Goal: Transaction & Acquisition: Purchase product/service

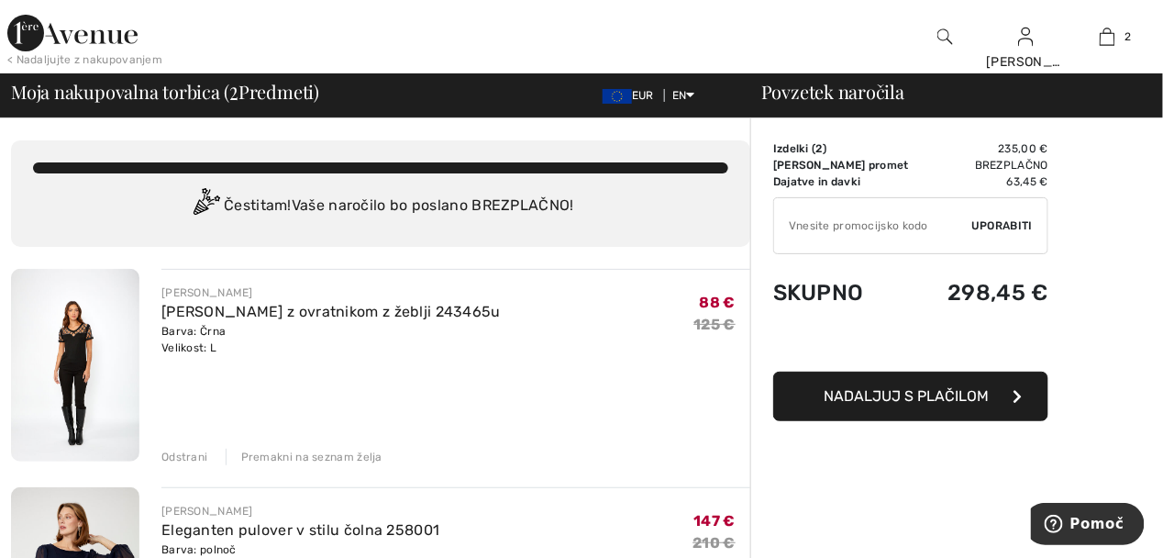
click at [186, 457] on div "Odstrani" at bounding box center [184, 457] width 46 height 17
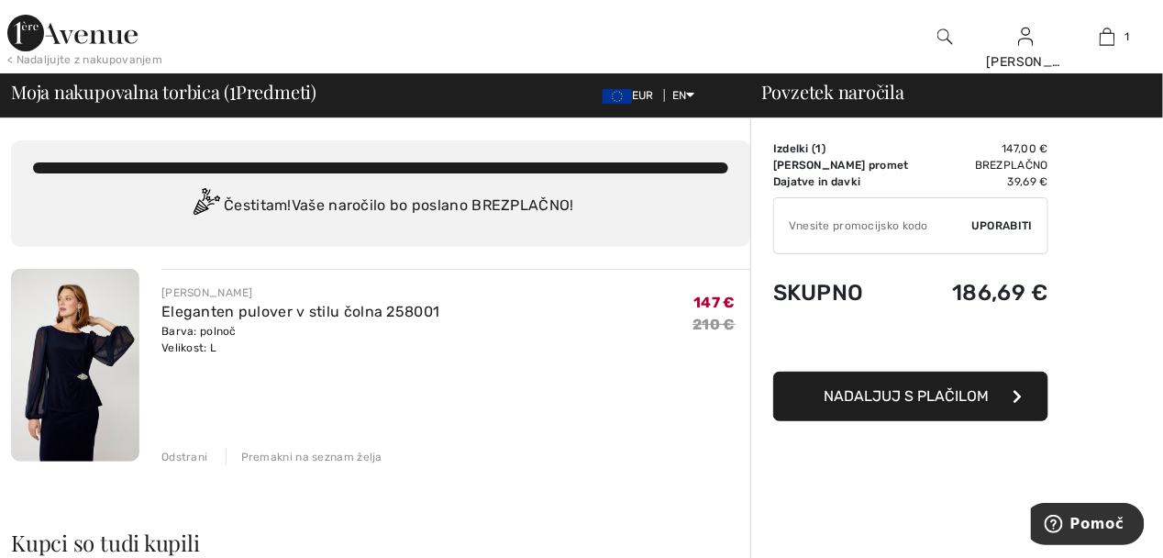
click at [813, 227] on input "TEXT" at bounding box center [872, 225] width 197 height 55
type input "EXTRA20"
click at [987, 226] on span "Uporabiti" at bounding box center [1001, 225] width 61 height 17
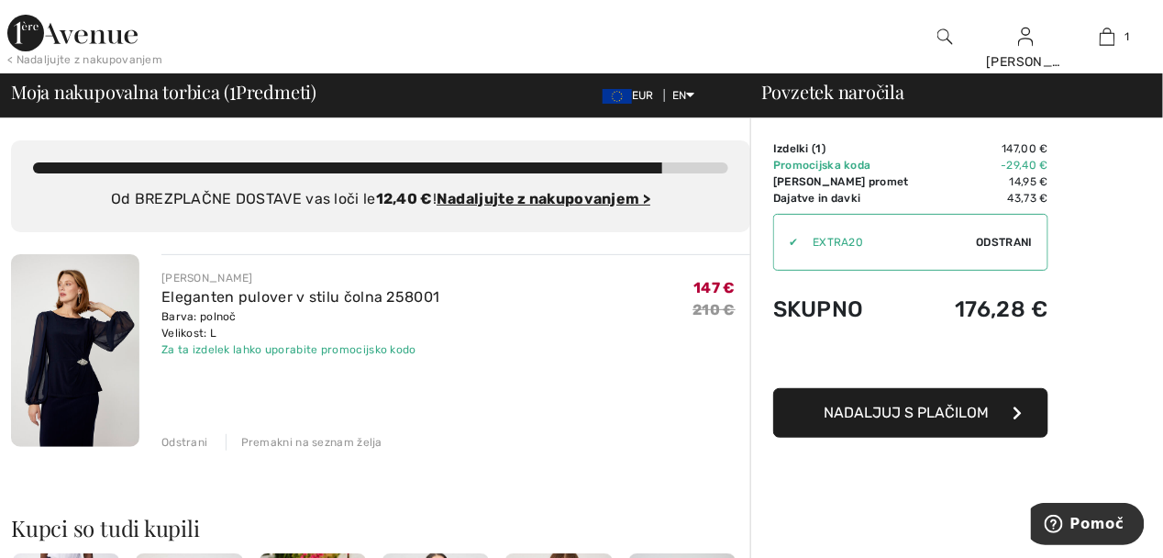
click at [178, 443] on div "Odstrani" at bounding box center [184, 442] width 46 height 17
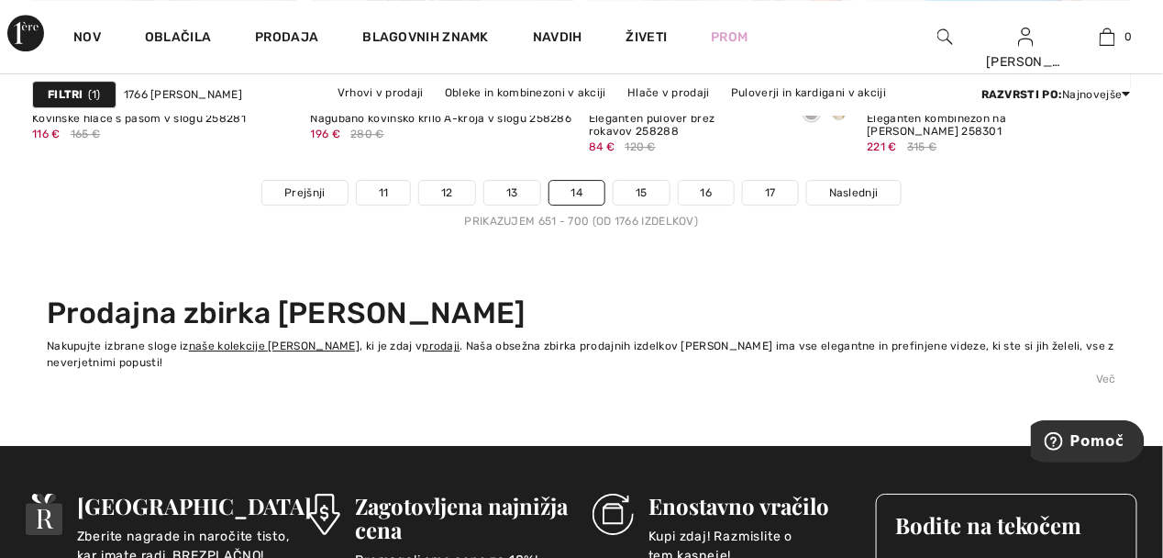
scroll to position [7796, 0]
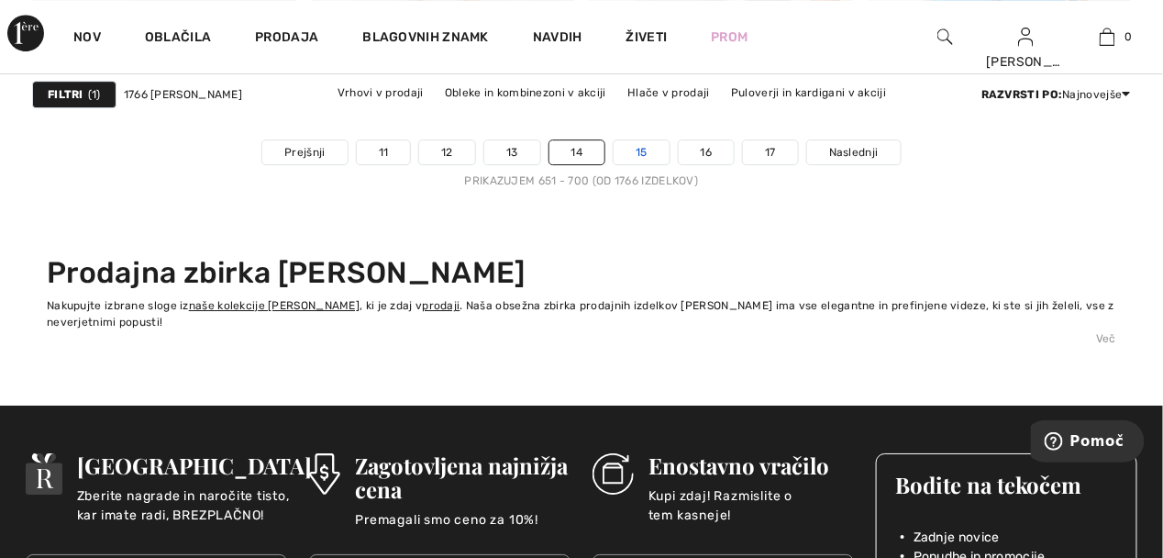
click at [648, 156] on link "15" at bounding box center [642, 152] width 56 height 24
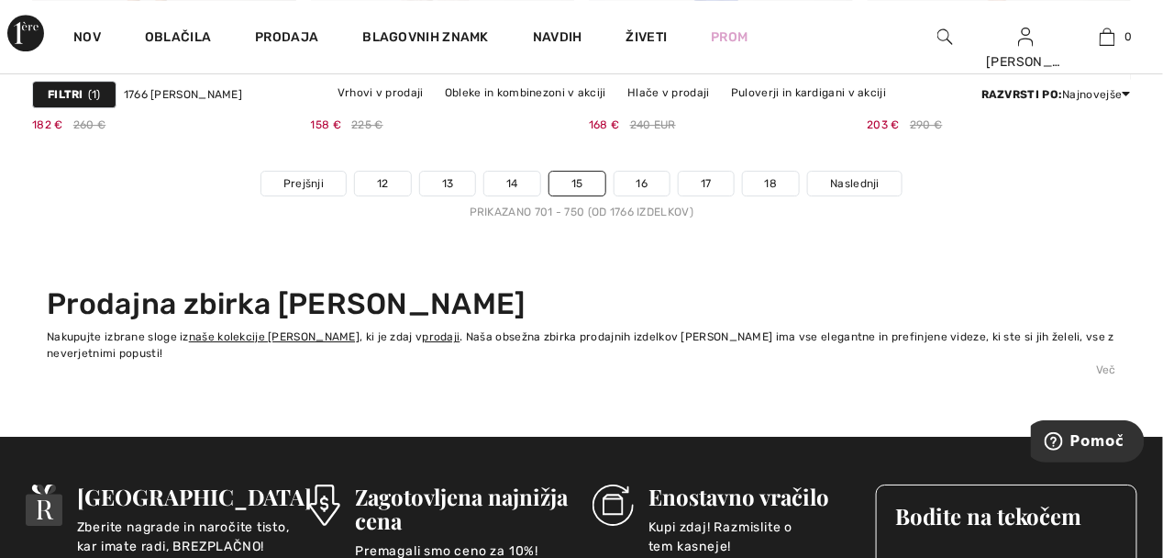
scroll to position [7796, 0]
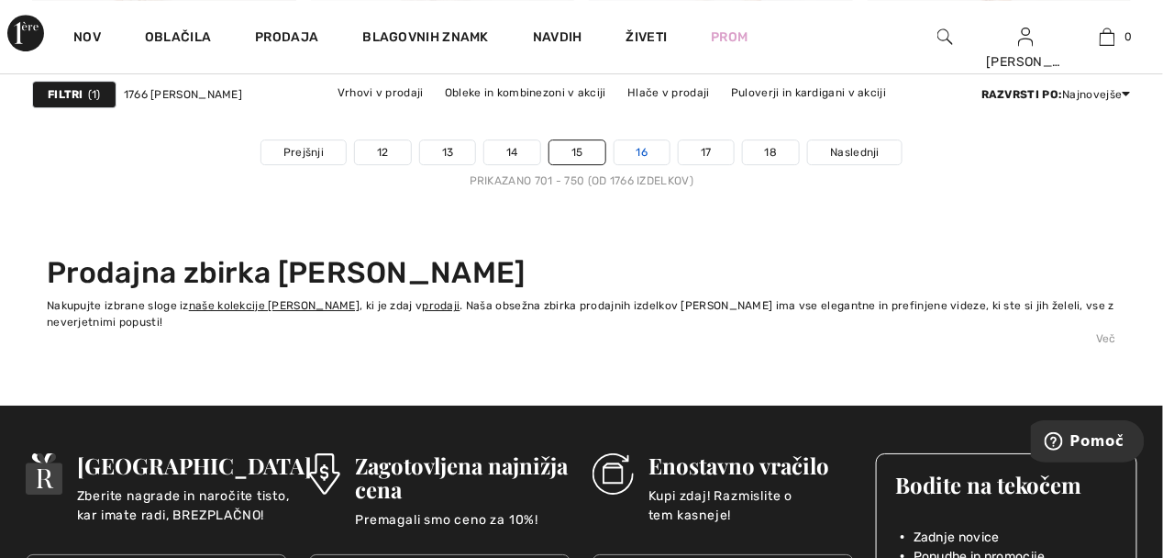
click at [645, 150] on link "16" at bounding box center [643, 152] width 56 height 24
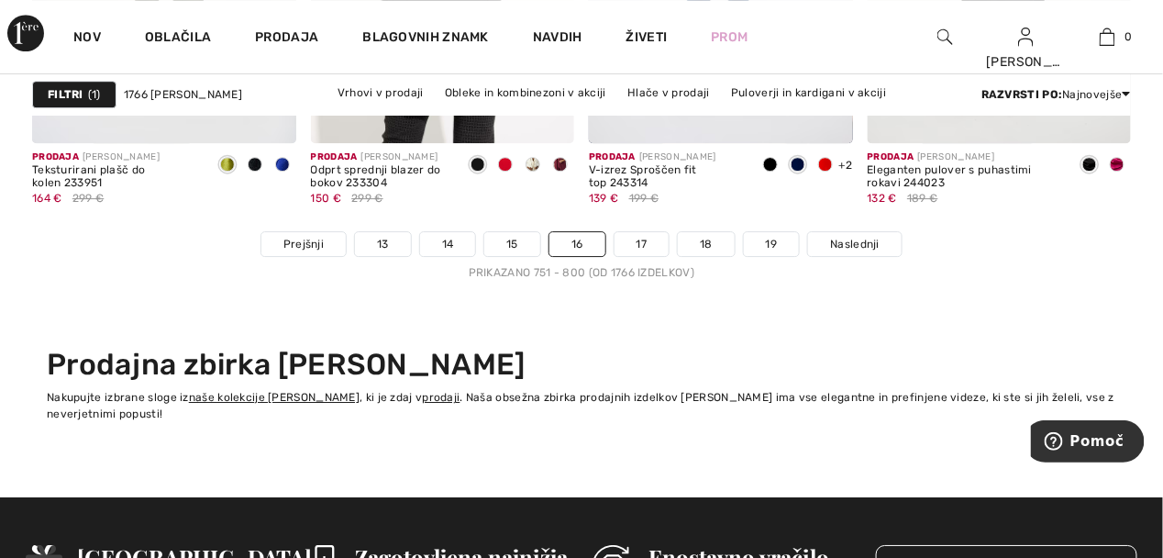
scroll to position [7796, 0]
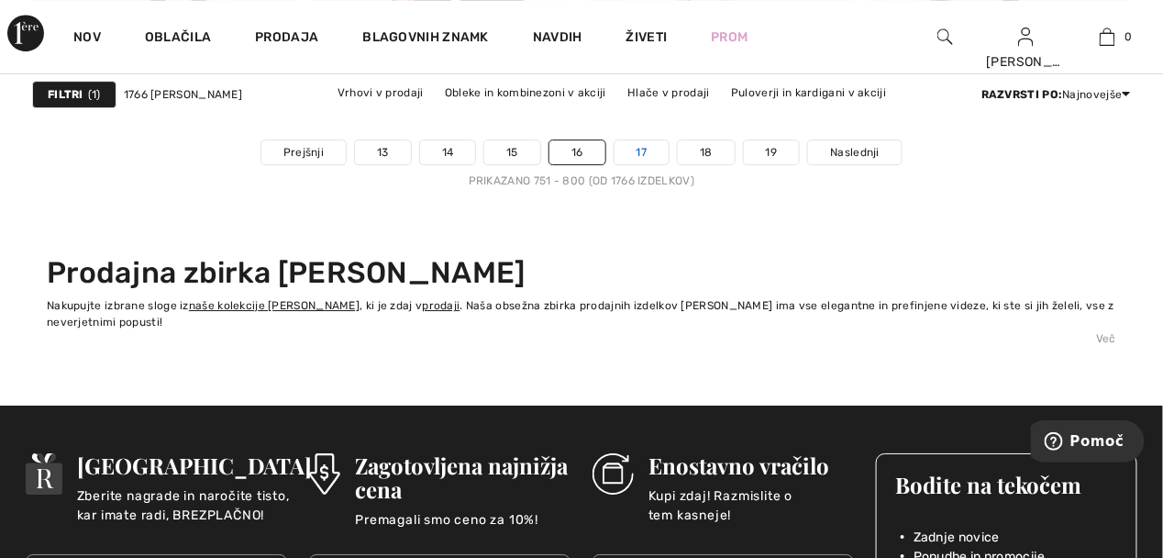
click at [639, 152] on link "17" at bounding box center [642, 152] width 55 height 24
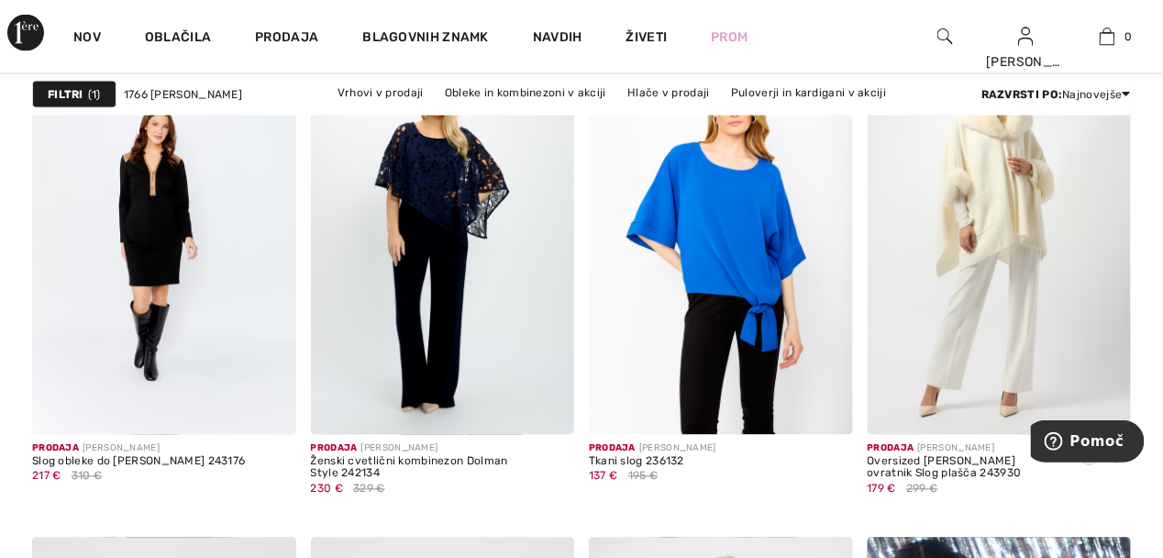
scroll to position [6878, 0]
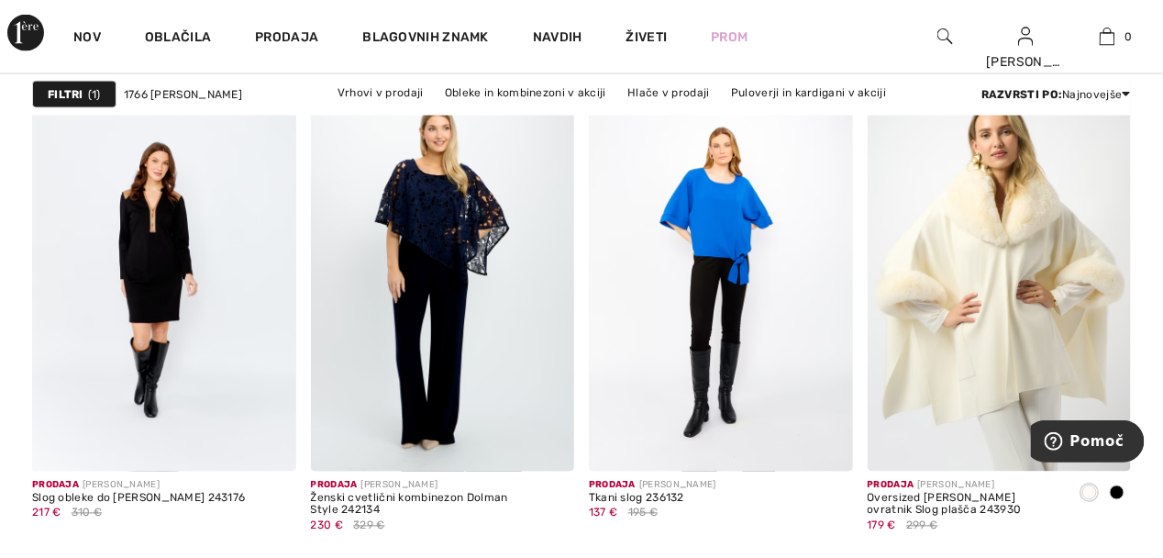
click at [995, 257] on img at bounding box center [1000, 272] width 264 height 395
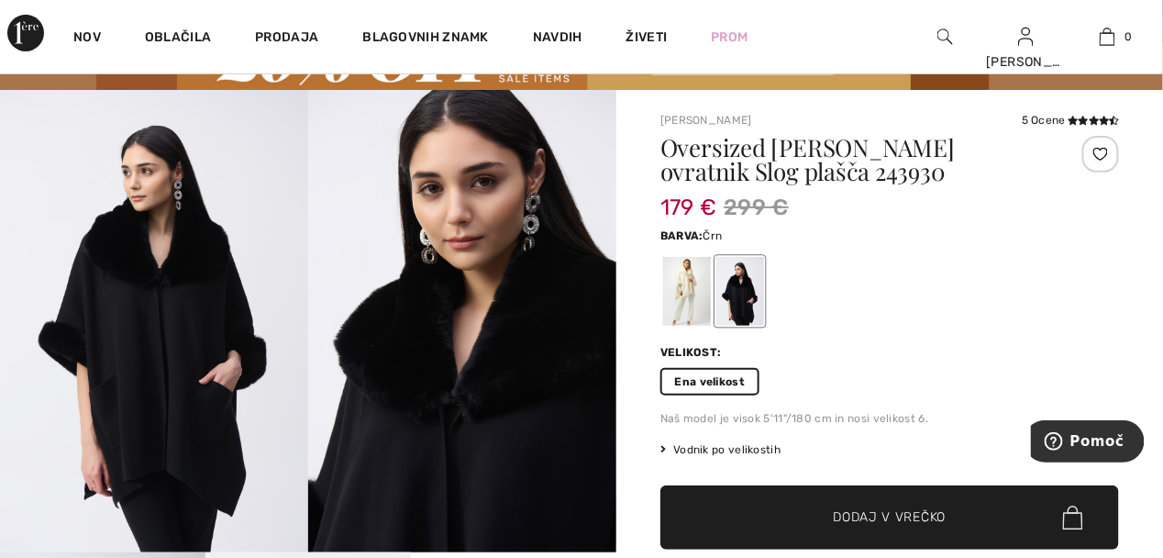
click at [686, 290] on div at bounding box center [687, 291] width 48 height 69
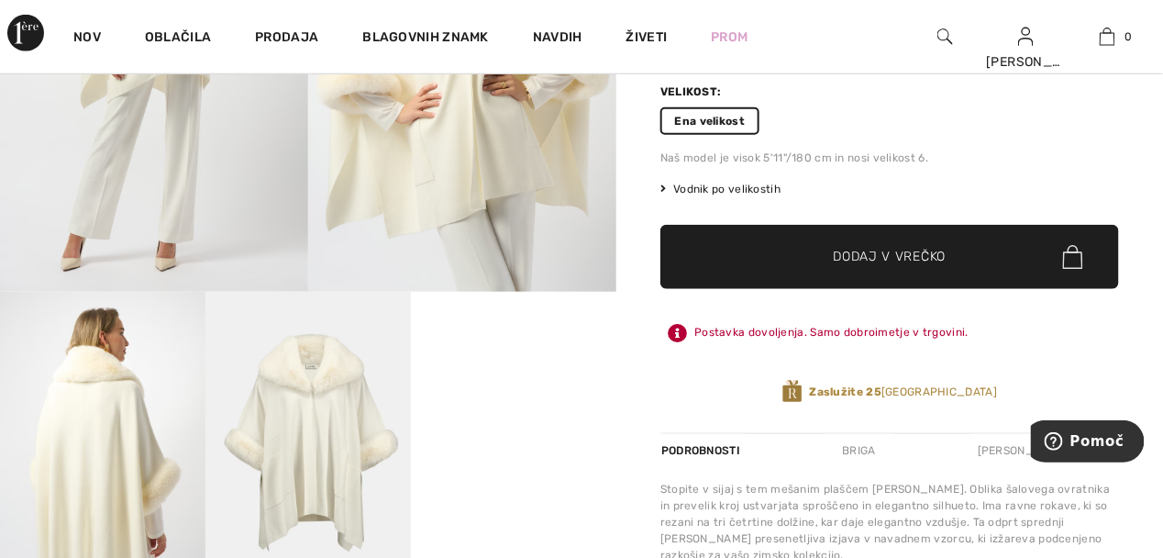
scroll to position [459, 0]
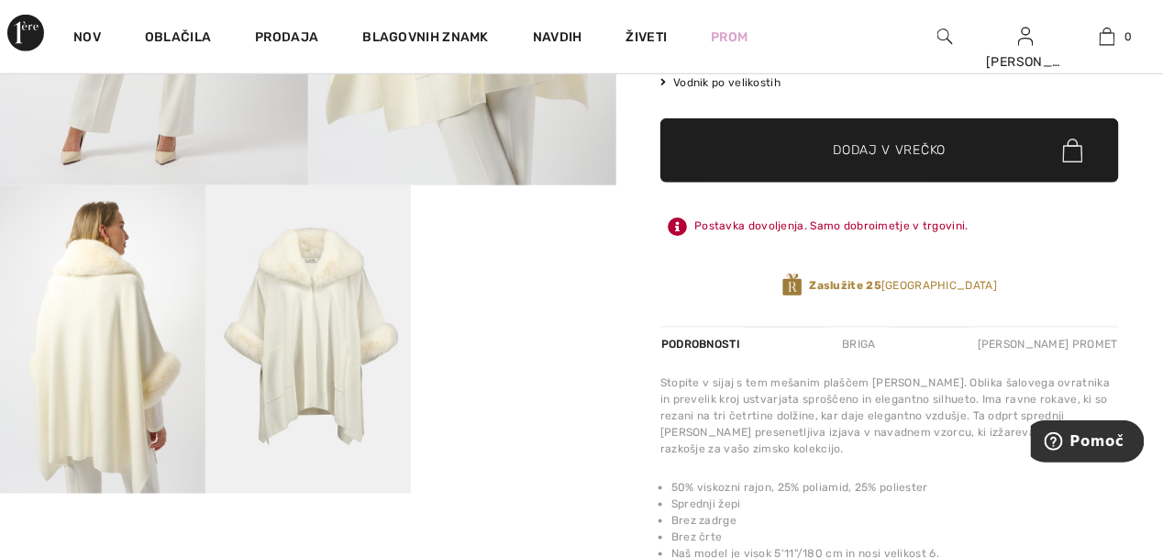
click at [94, 416] on img at bounding box center [102, 339] width 205 height 308
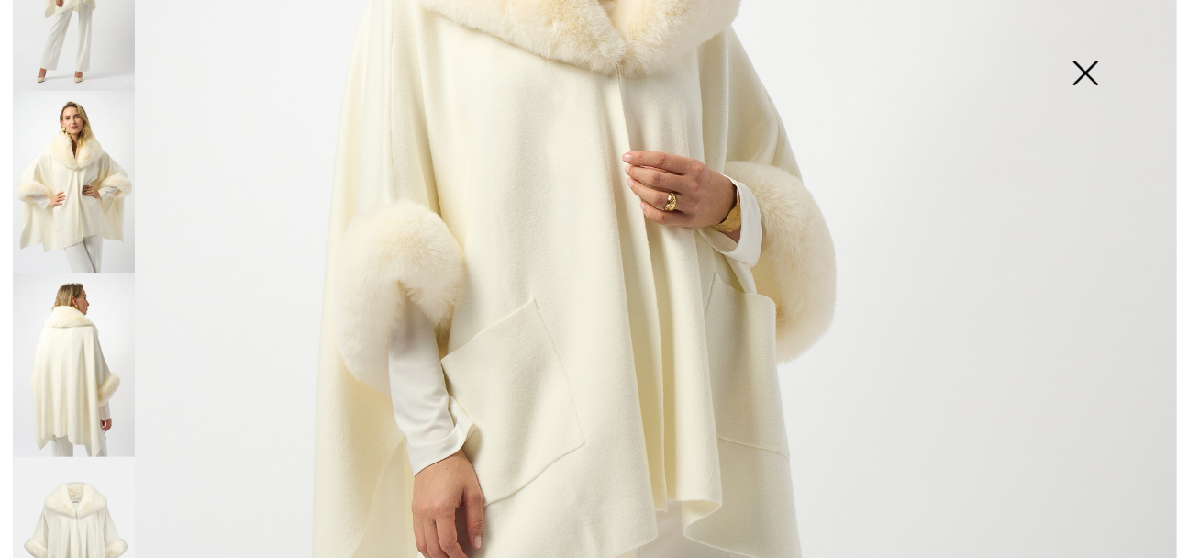
scroll to position [366, 0]
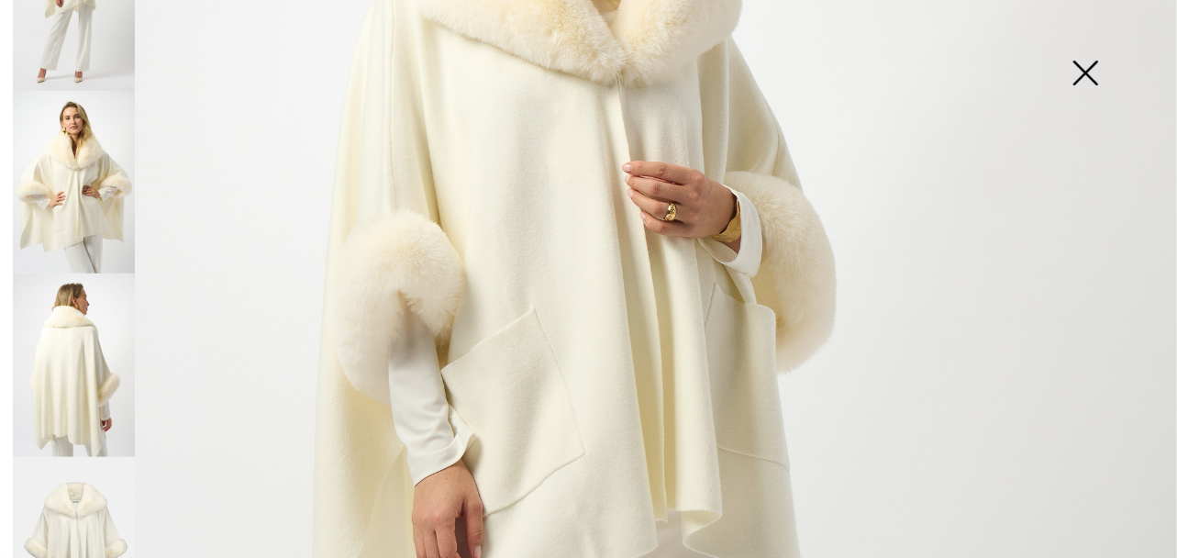
click at [1086, 75] on img at bounding box center [1085, 75] width 92 height 94
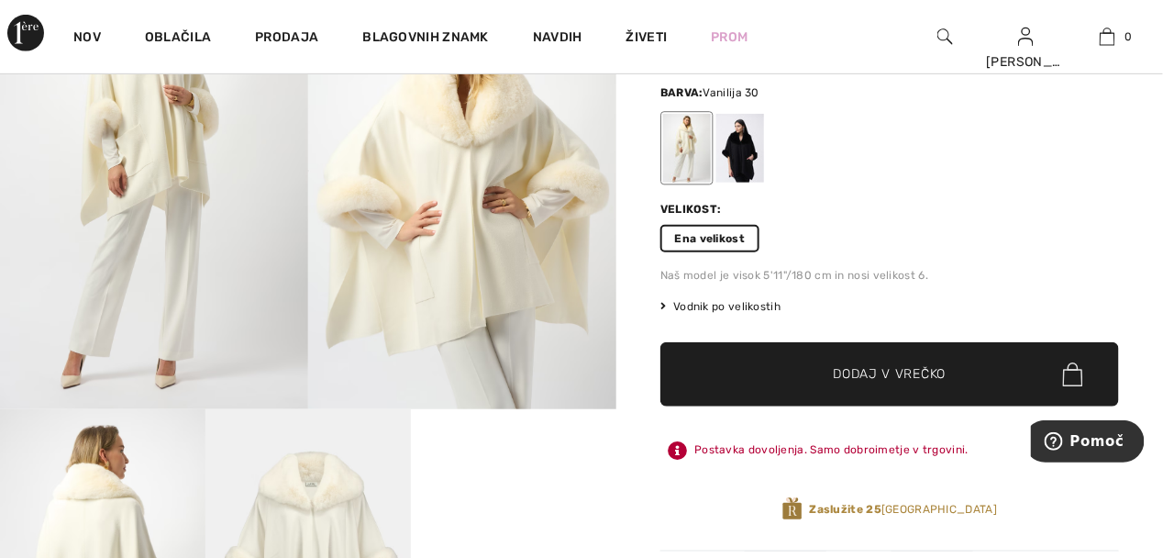
scroll to position [274, 0]
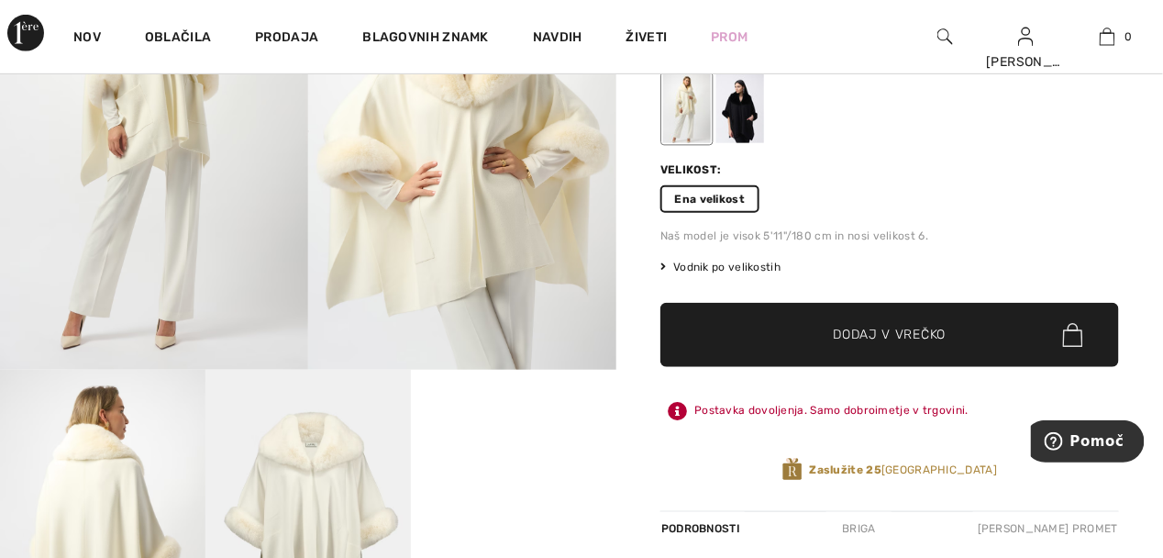
click at [839, 348] on span "✔ Dodano v vrečko Dodaj v vrečko" at bounding box center [889, 335] width 459 height 64
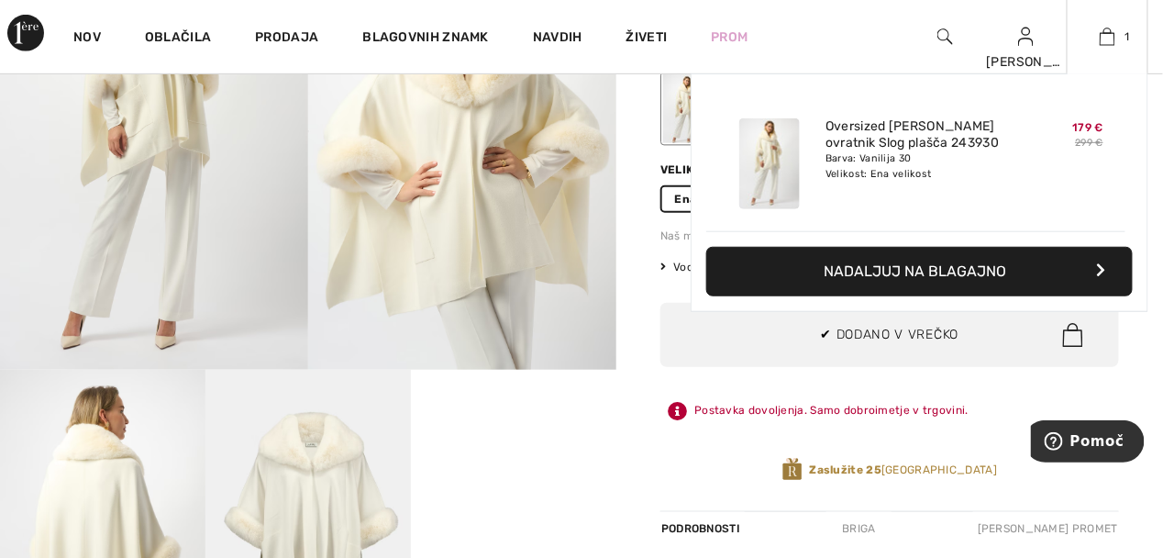
click at [845, 278] on font "Nadaljuj na blagajno" at bounding box center [915, 270] width 183 height 17
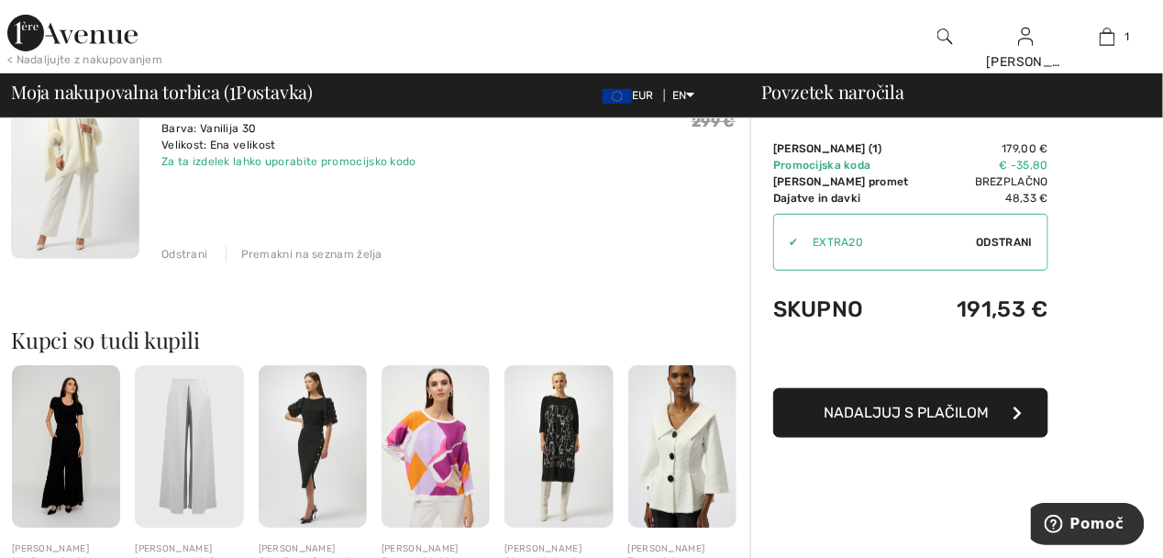
scroll to position [366, 0]
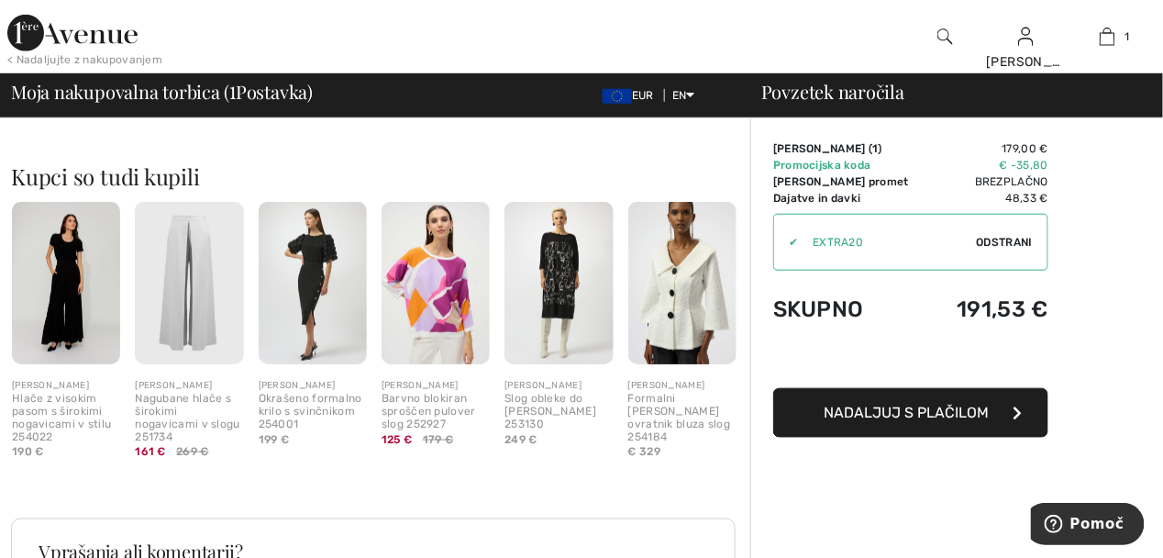
click at [652, 305] on img at bounding box center [682, 283] width 108 height 162
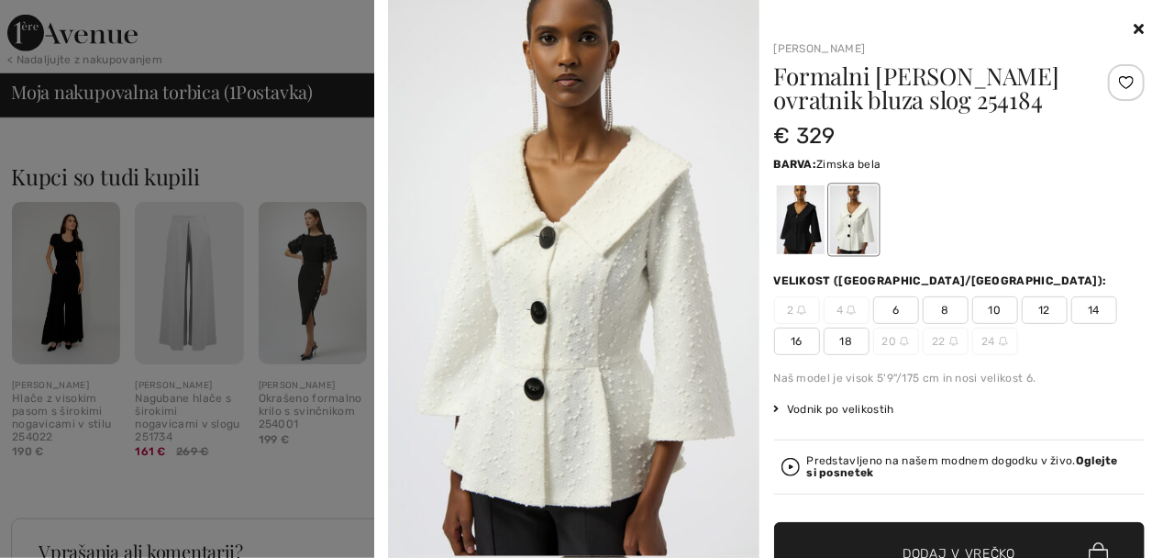
click at [1135, 25] on icon at bounding box center [1140, 28] width 10 height 15
